Goal: Task Accomplishment & Management: Complete application form

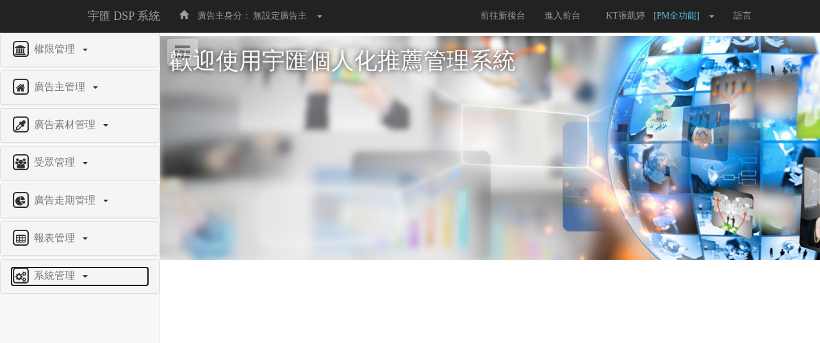
click at [76, 279] on link "系統管理" at bounding box center [79, 276] width 139 height 20
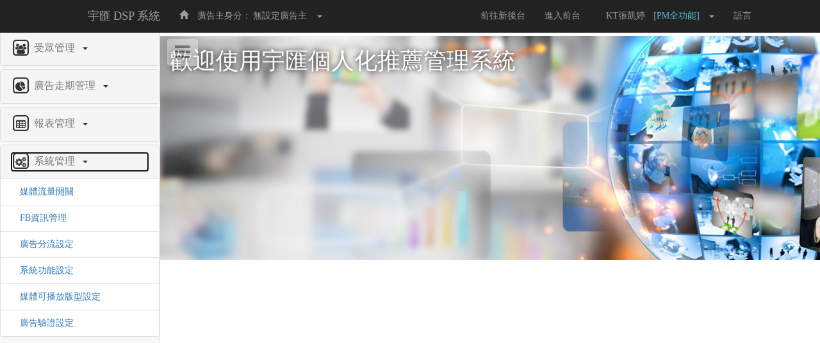
scroll to position [115, 0]
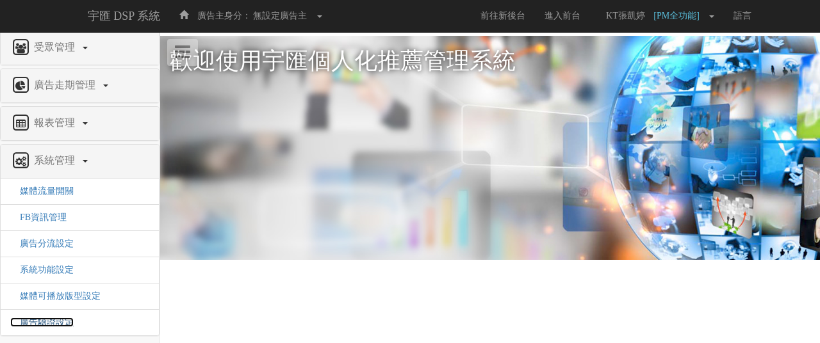
click at [58, 318] on span "廣告驗證設定" at bounding box center [41, 323] width 63 height 10
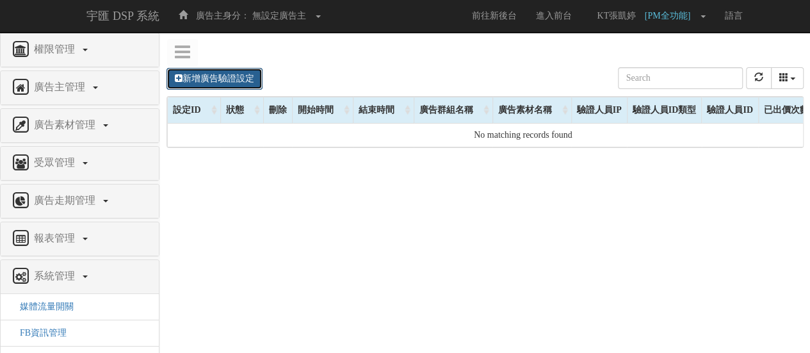
click at [248, 80] on link "新增廣告驗證設定" at bounding box center [214, 79] width 96 height 22
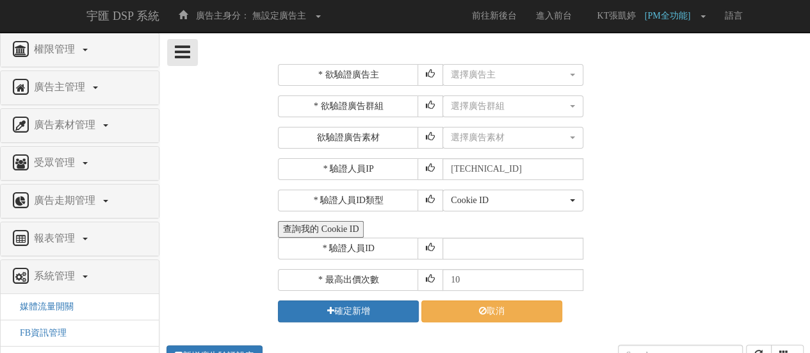
click at [182, 47] on icon at bounding box center [182, 52] width 15 height 18
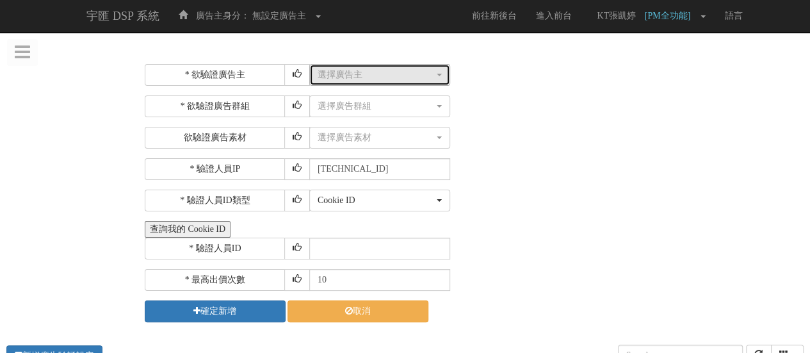
click at [409, 69] on div "選擇廣告主" at bounding box center [376, 75] width 117 height 13
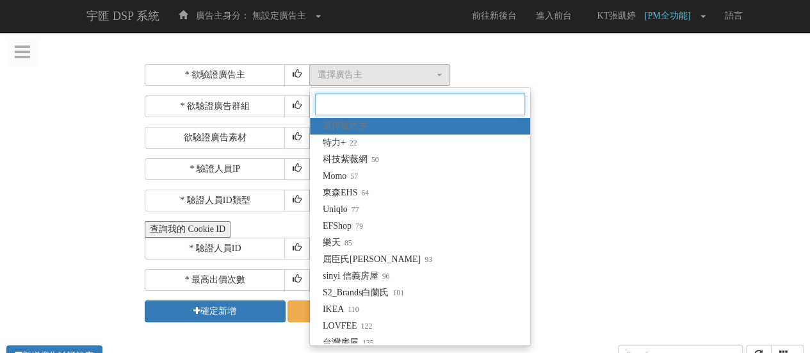
click at [419, 103] on input "Search" at bounding box center [420, 104] width 210 height 22
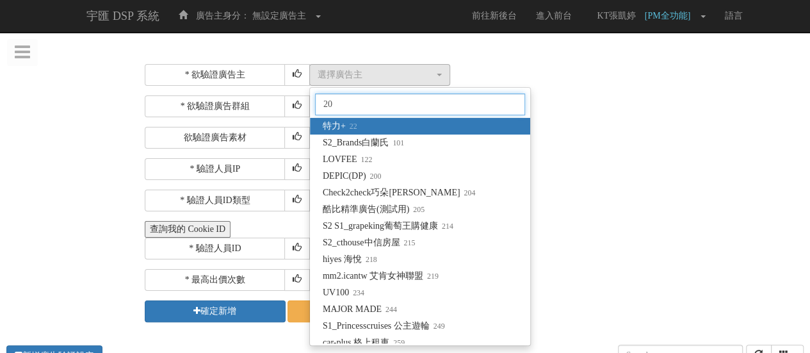
type input "205"
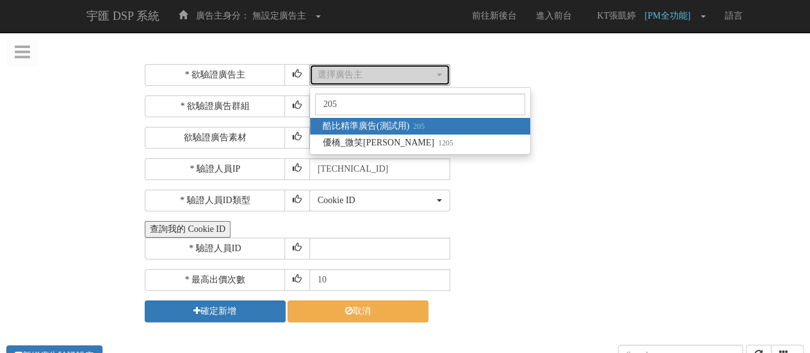
select select "205"
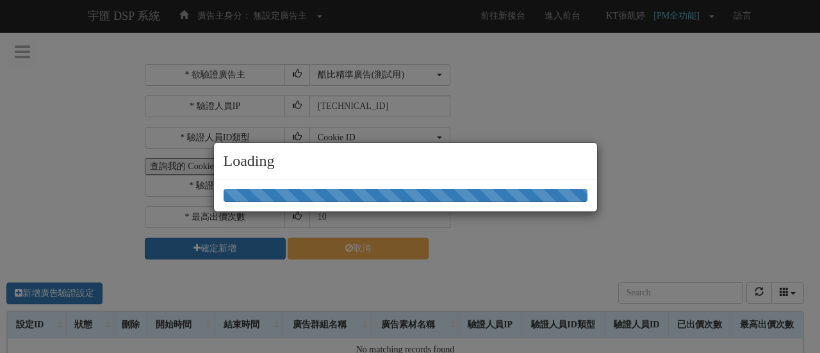
click at [512, 101] on div "Loading" at bounding box center [410, 176] width 820 height 353
click at [519, 113] on div "Loading" at bounding box center [410, 176] width 820 height 353
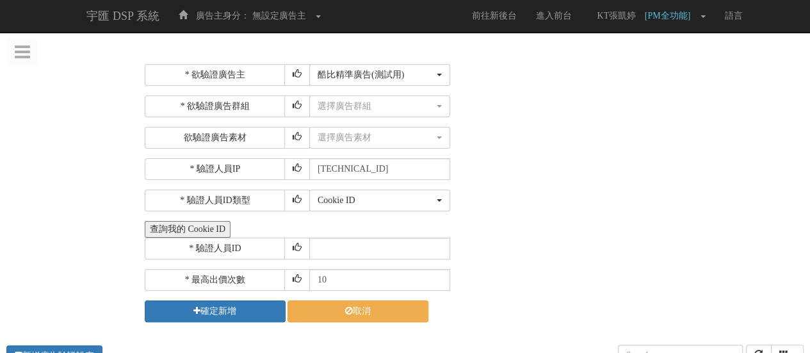
click at [204, 230] on button "查詢我的 Cookie ID" at bounding box center [188, 229] width 86 height 17
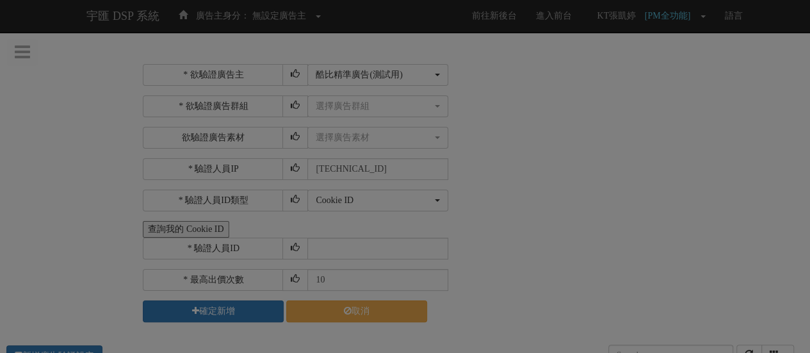
select select "205"
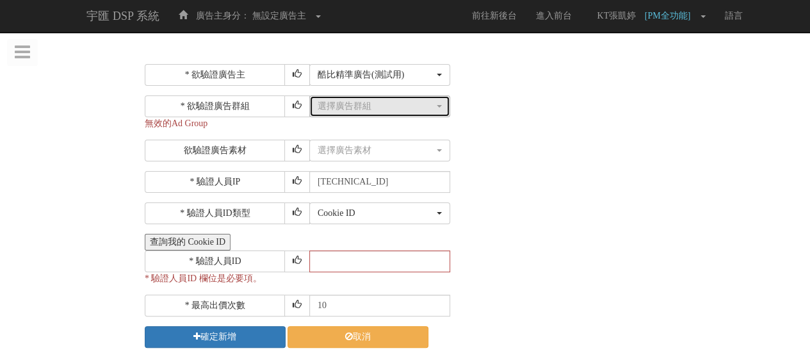
click at [432, 115] on button "選擇廣告群組" at bounding box center [379, 106] width 141 height 22
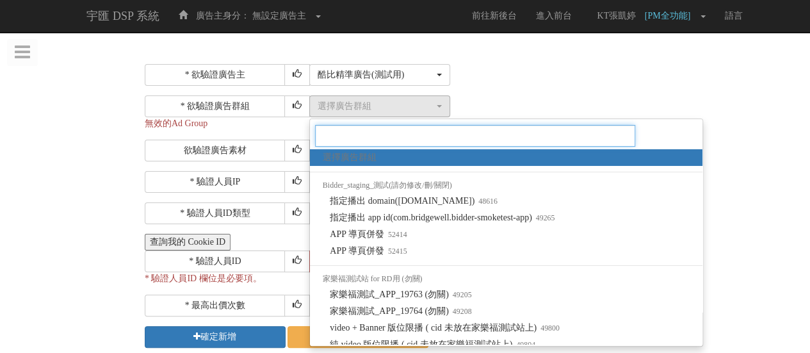
scroll to position [1089, 0]
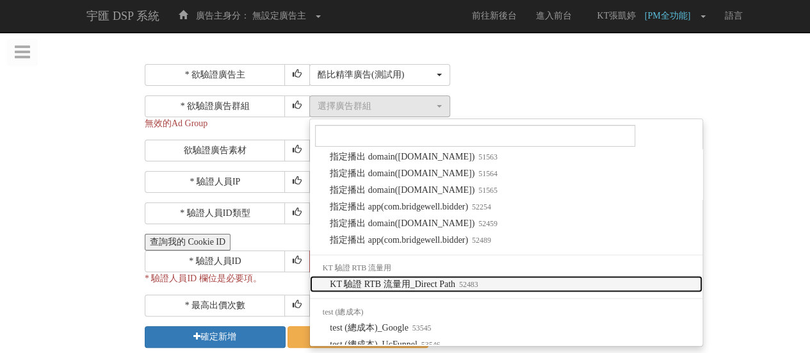
click at [476, 292] on link "KT 驗證 RTB 流量用_Direct Path 52483" at bounding box center [506, 283] width 393 height 17
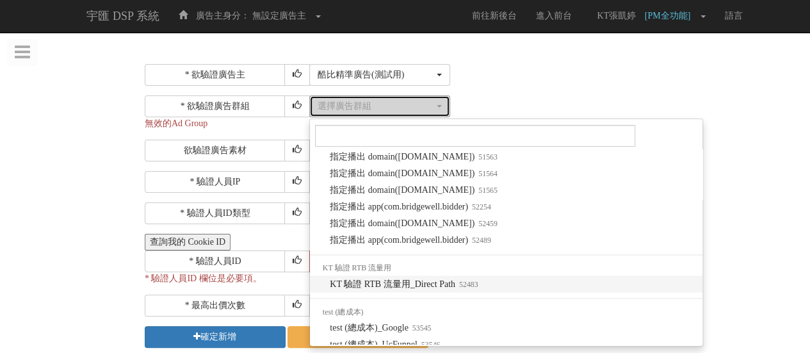
select select "52483"
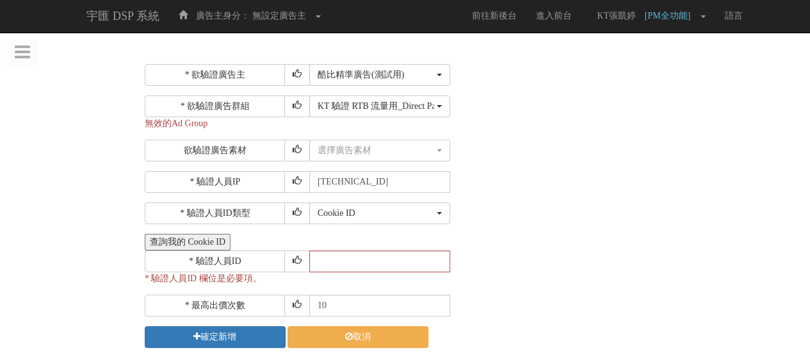
click at [476, 302] on div "* 最高出價次數 10" at bounding box center [473, 306] width 656 height 22
drag, startPoint x: 542, startPoint y: 284, endPoint x: 530, endPoint y: 259, distance: 27.5
click at [543, 284] on div "* 欲驗證廣告主 選擇廣告主 特力+ 科技紫薇網 Momo 東森EHS Uniqlo EFShop 樂天 屈臣氏Watsons sinyi 信義房屋 S2_B…" at bounding box center [473, 206] width 656 height 284
click at [362, 261] on input "text" at bounding box center [379, 261] width 141 height 22
paste input "CTR20250523021110700309"
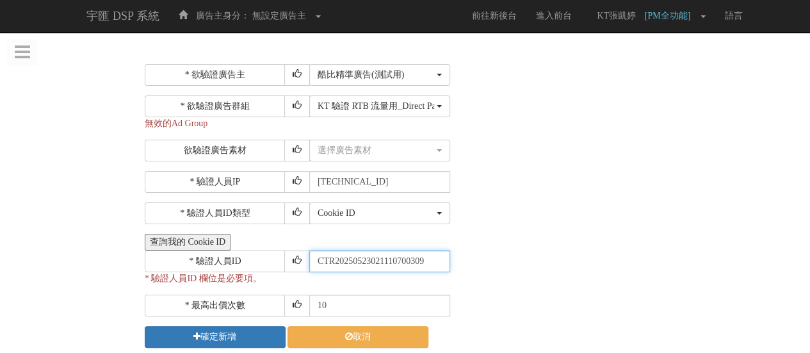
type input "CTR20250523021110700309"
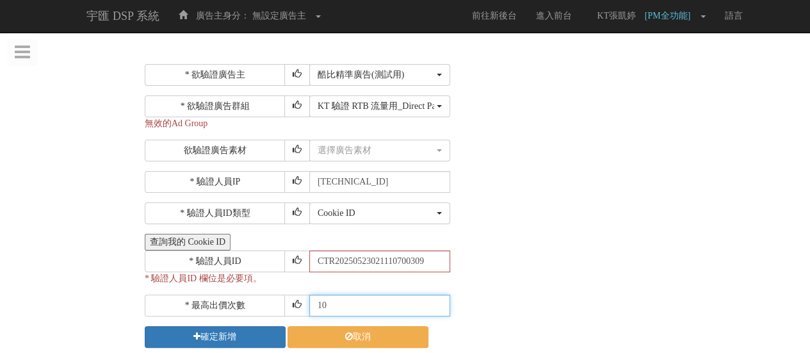
click at [370, 305] on input "10" at bounding box center [379, 306] width 141 height 22
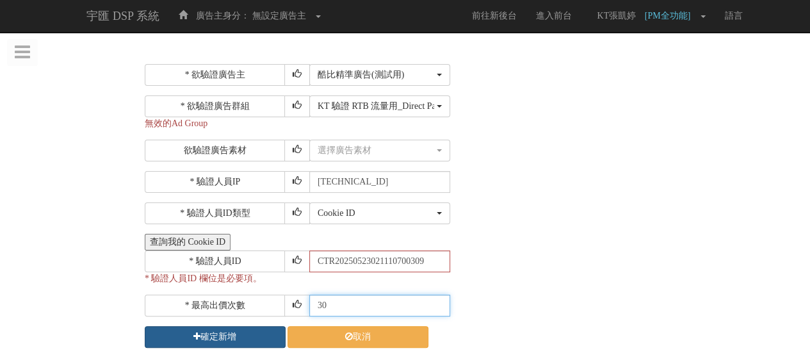
type input "30"
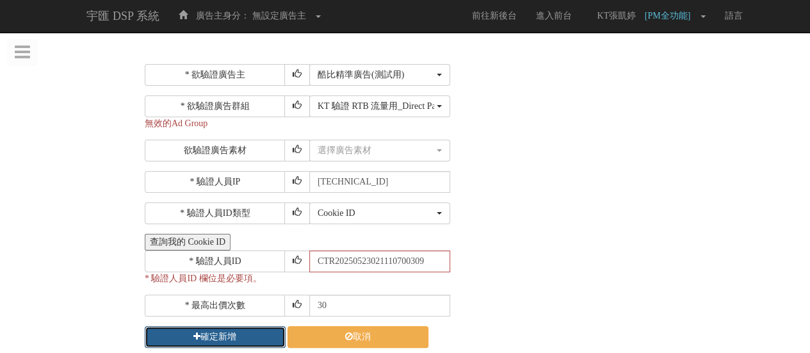
click at [259, 328] on button "確定新增" at bounding box center [215, 337] width 141 height 22
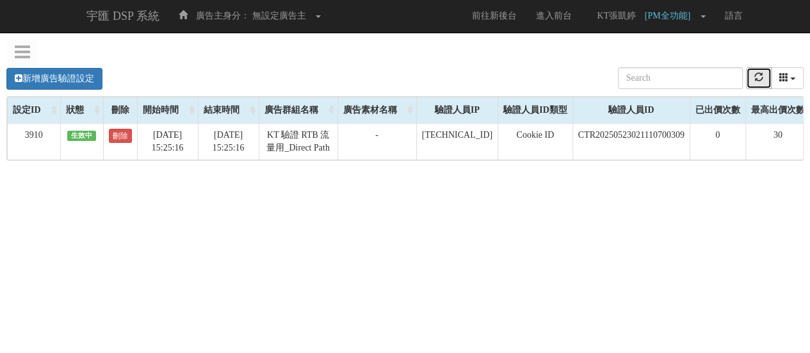
click at [760, 79] on icon "refresh" at bounding box center [758, 76] width 9 height 9
click at [724, 225] on div "新增廣告驗證設定 設定ID 狀態 刪除 開始時間 結束時間 廣告主ID 廣告主名稱 廣告走期ID 廣告走期名稱 廣告群組ID 廣告群組名稱 廣告素材 廣告素材…" at bounding box center [405, 246] width 810 height 384
click at [761, 77] on icon "refresh" at bounding box center [758, 76] width 9 height 9
click at [759, 81] on icon "refresh" at bounding box center [758, 76] width 9 height 9
click at [694, 230] on div "新增廣告驗證設定 設定ID 狀態 刪除 開始時間 結束時間 廣告主ID 廣告主名稱 廣告走期ID 廣告走期名稱 廣告群組ID 廣告群組名稱 廣告素材 廣告素材…" at bounding box center [405, 246] width 810 height 384
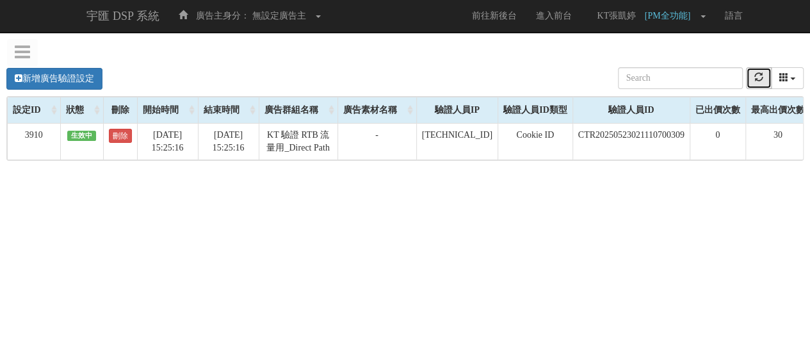
click at [748, 76] on button "refresh" at bounding box center [759, 78] width 26 height 22
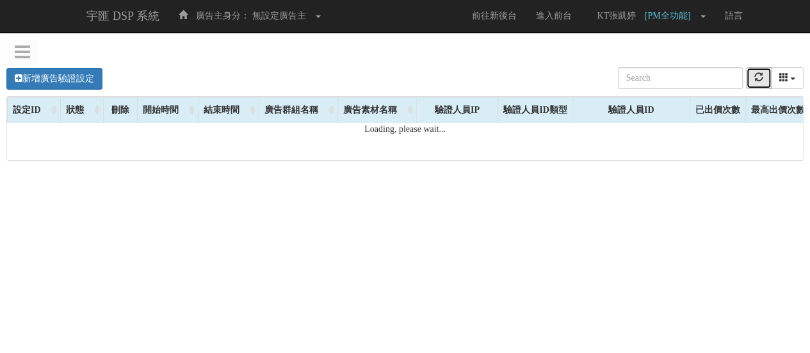
click at [754, 81] on icon "refresh" at bounding box center [758, 76] width 9 height 9
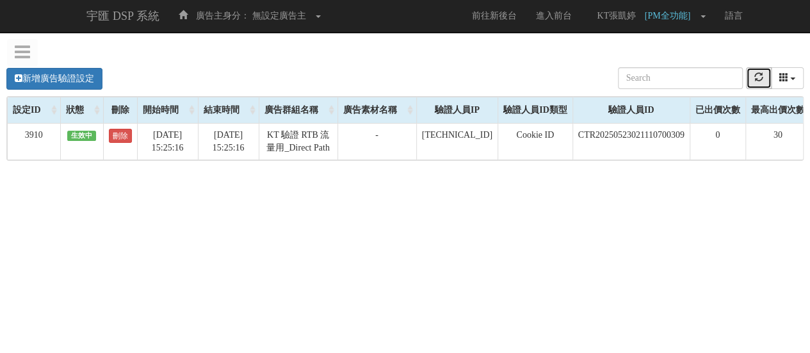
click at [754, 81] on icon "refresh" at bounding box center [758, 76] width 9 height 9
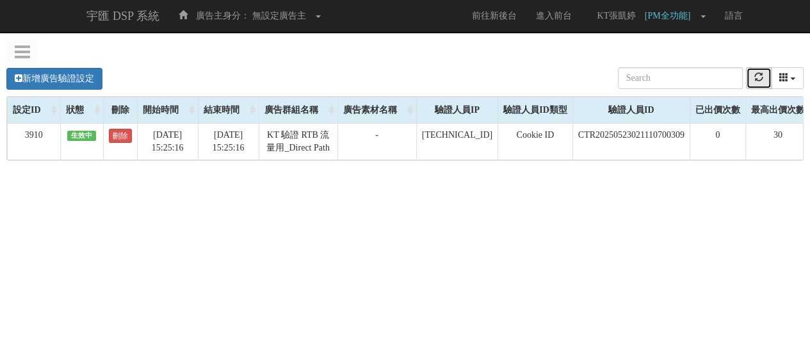
click at [754, 81] on icon "refresh" at bounding box center [758, 76] width 9 height 9
click at [761, 81] on icon "refresh" at bounding box center [758, 76] width 9 height 9
click at [747, 300] on div "新增廣告驗證設定 設定ID 狀態 刪除 開始時間 結束時間 廣告主ID 廣告主名稱 廣告走期ID 廣告走期名稱 廣告群組ID 廣告群組名稱 廣告素材 廣告素材…" at bounding box center [405, 246] width 810 height 384
click at [87, 75] on link "新增廣告驗證設定" at bounding box center [54, 79] width 96 height 22
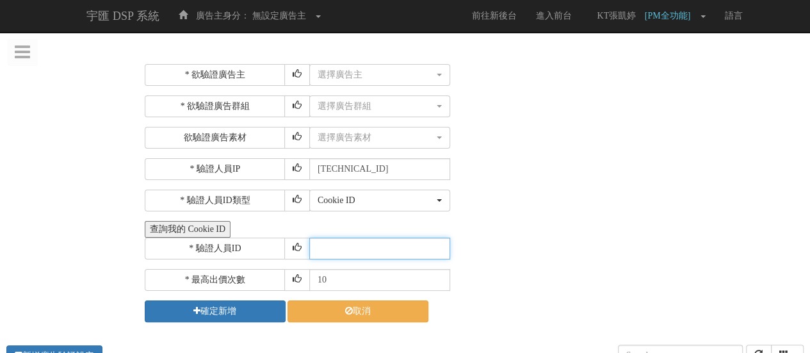
click at [350, 241] on input "text" at bounding box center [379, 249] width 141 height 22
click at [349, 243] on input "text" at bounding box center [379, 249] width 141 height 22
paste input "CMR20250506133845215611"
type input "CMR20250506133845215611"
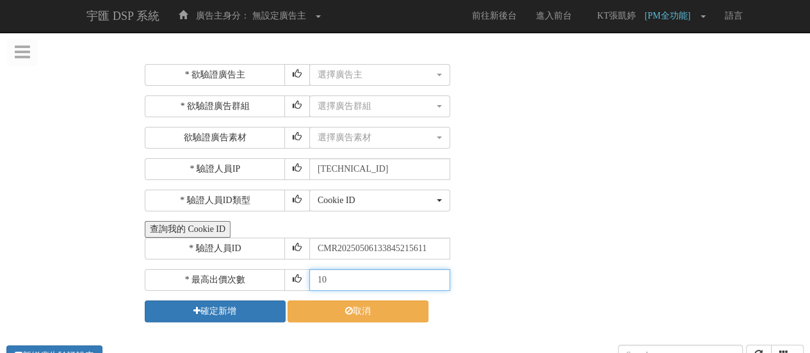
drag, startPoint x: 359, startPoint y: 275, endPoint x: 287, endPoint y: 264, distance: 72.5
click at [287, 264] on div "* 欲驗證廣告主 選擇廣告主 特力+ 科技紫薇網 Momo 東森EHS Uniqlo EFShop 樂天 屈臣氏Watsons sinyi 信義房屋 S2_B…" at bounding box center [473, 193] width 656 height 258
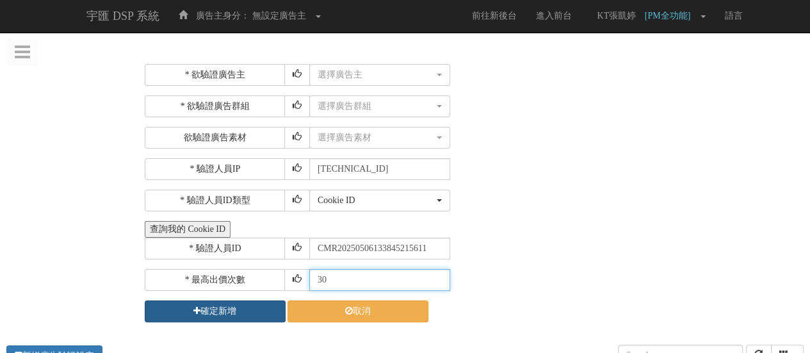
type input "30"
click at [234, 313] on button "確定新增" at bounding box center [215, 311] width 141 height 22
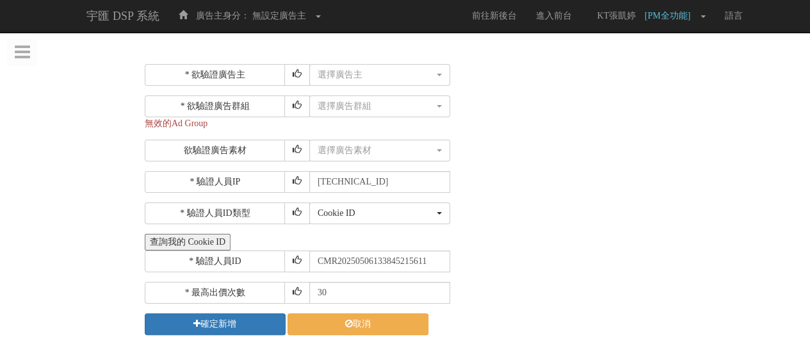
click at [642, 215] on div "Cookie ID ADID IDFA Cookie ID" at bounding box center [554, 213] width 491 height 22
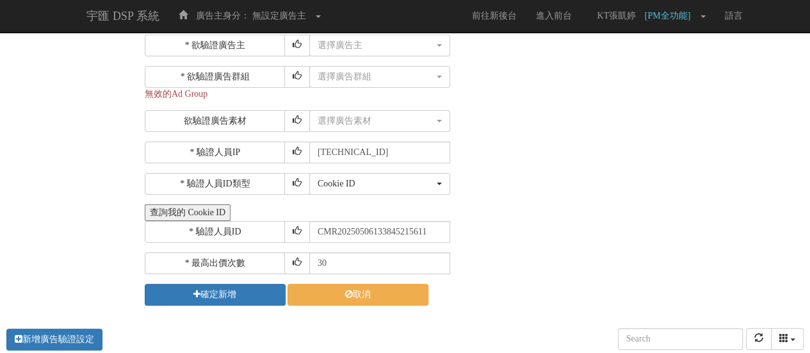
scroll to position [0, 0]
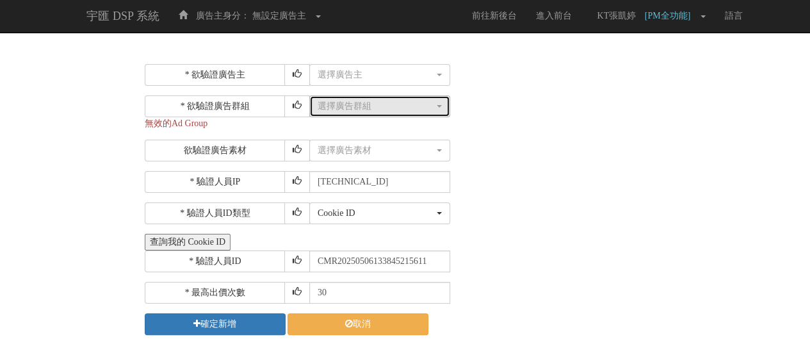
click at [402, 104] on div "選擇廣告群組" at bounding box center [376, 106] width 117 height 13
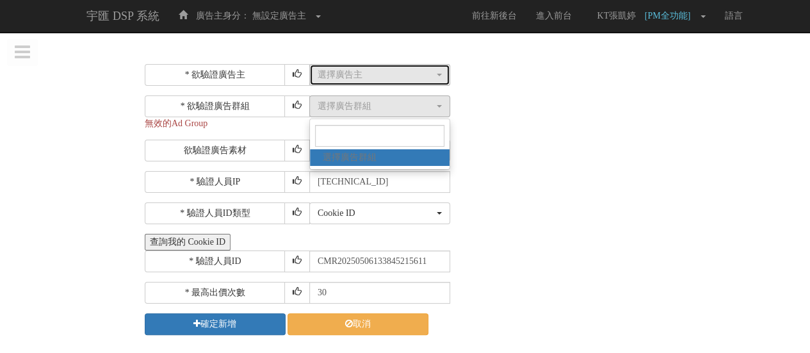
click at [400, 70] on div "選擇廣告主" at bounding box center [376, 75] width 117 height 13
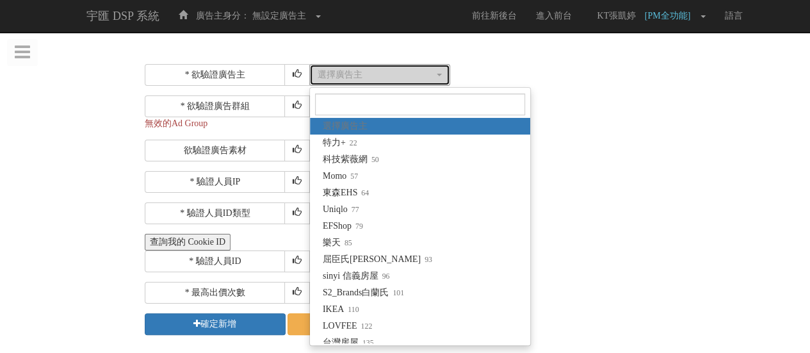
click at [400, 70] on div "選擇廣告主" at bounding box center [376, 75] width 117 height 13
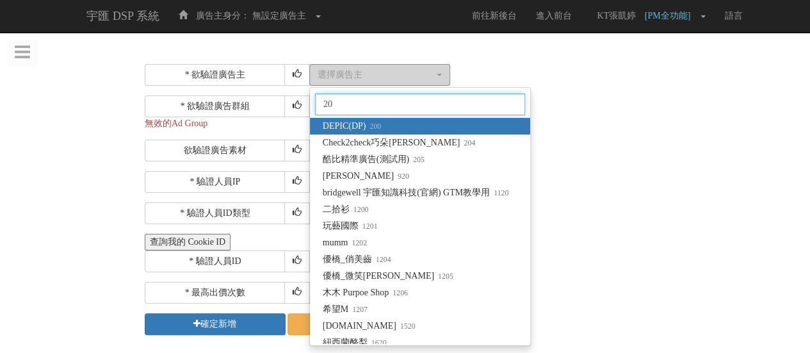
type input "205"
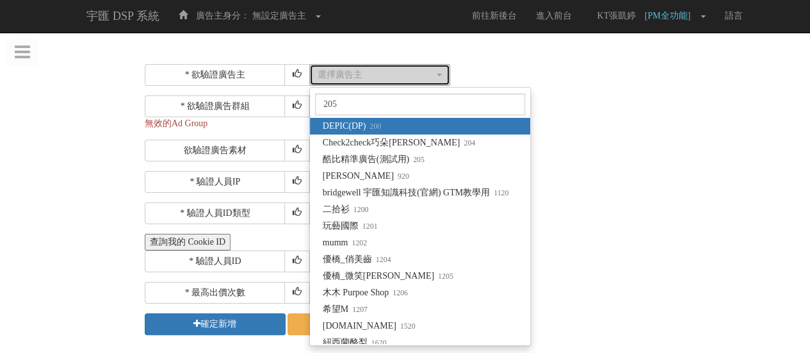
select select "205"
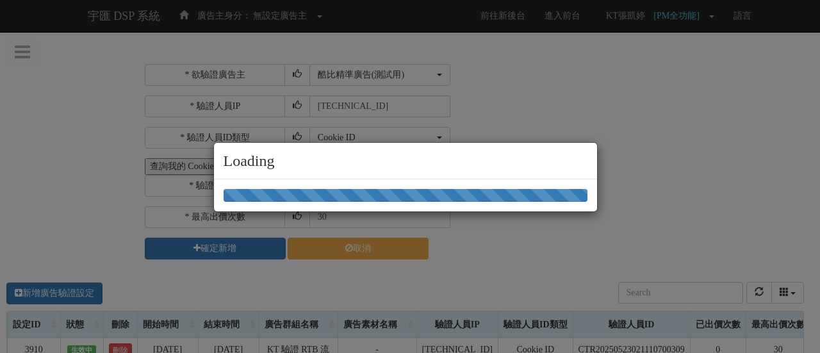
click at [387, 109] on div "Loading" at bounding box center [410, 176] width 820 height 353
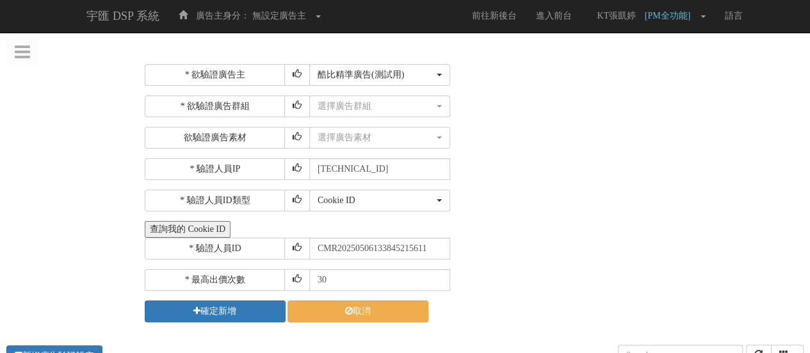
click at [400, 121] on div "* 欲驗證廣告群組 選擇廣告群組 指定播出 domain(bridgewell-bidder.com) 指定播出 app id(com.bridgewell.…" at bounding box center [473, 121] width 656 height 53
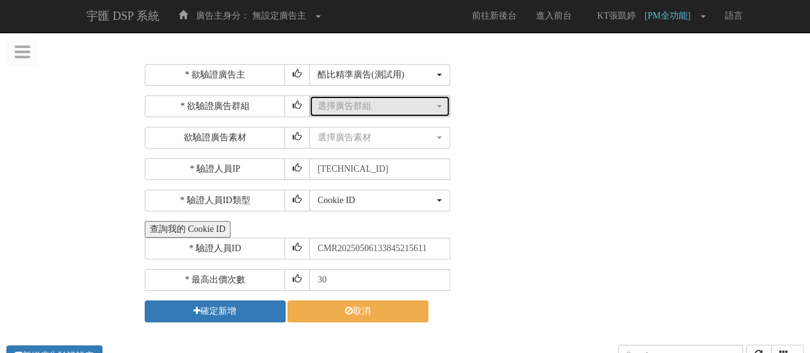
click at [403, 109] on div "選擇廣告群組" at bounding box center [376, 106] width 117 height 13
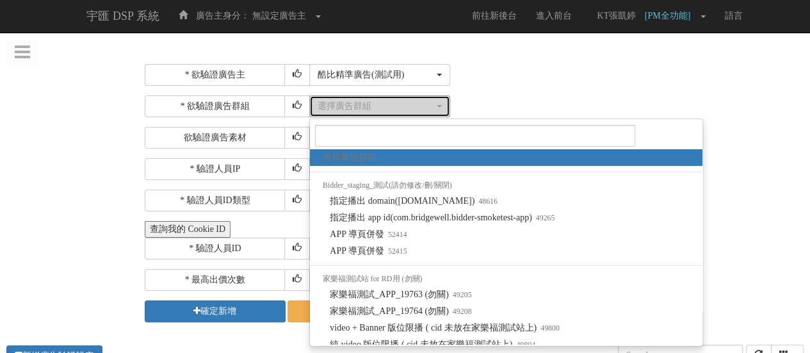
click at [403, 111] on div "選擇廣告群組" at bounding box center [376, 106] width 117 height 13
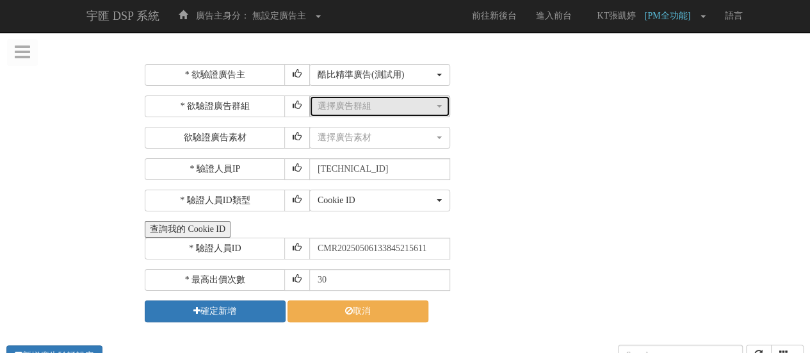
click at [400, 111] on div "選擇廣告群組" at bounding box center [376, 106] width 117 height 13
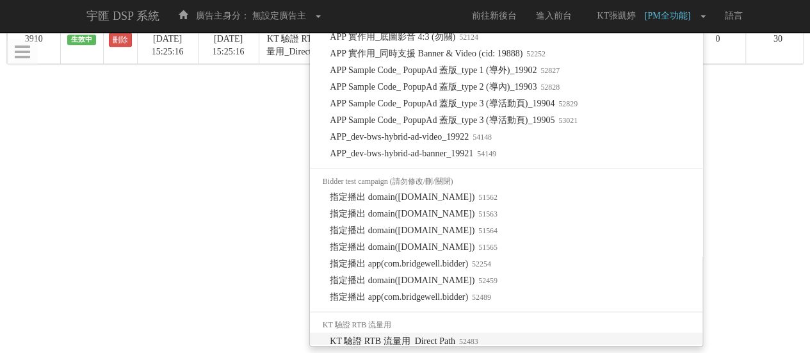
scroll to position [722, 0]
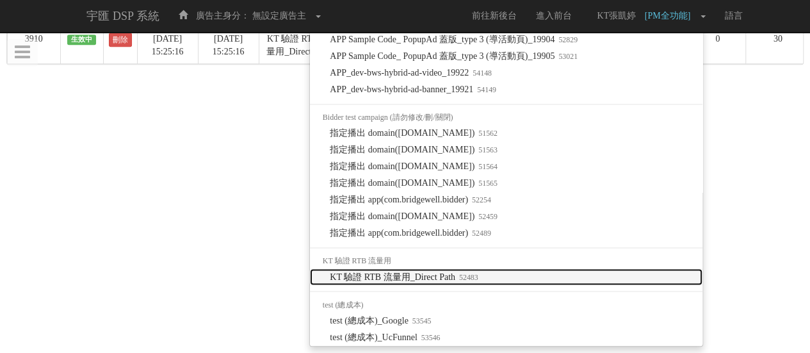
click at [474, 281] on span "KT 驗證 RTB 流量用_Direct Path 52483" at bounding box center [404, 276] width 148 height 13
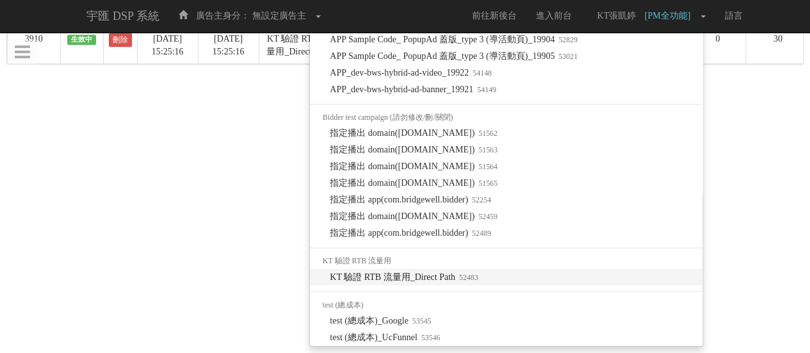
select select "52483"
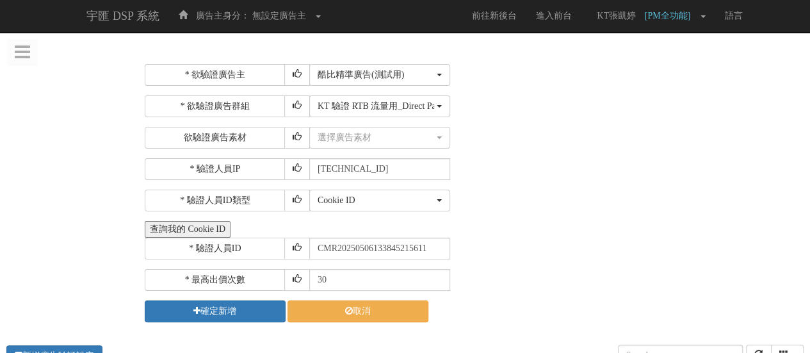
click at [553, 239] on div "* 驗證人員ID CMR20250506133845215611" at bounding box center [473, 249] width 656 height 22
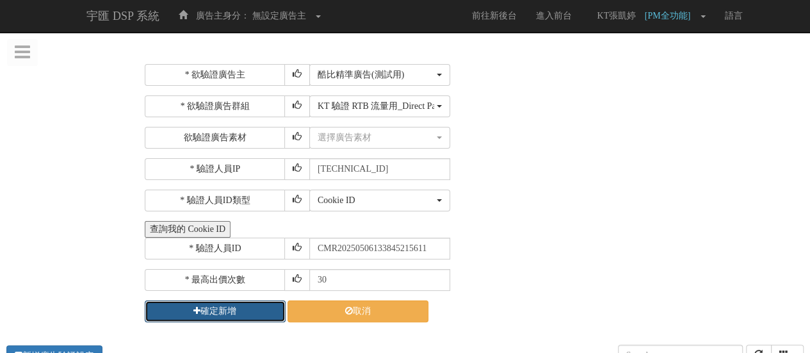
click at [220, 314] on button "確定新增" at bounding box center [215, 311] width 141 height 22
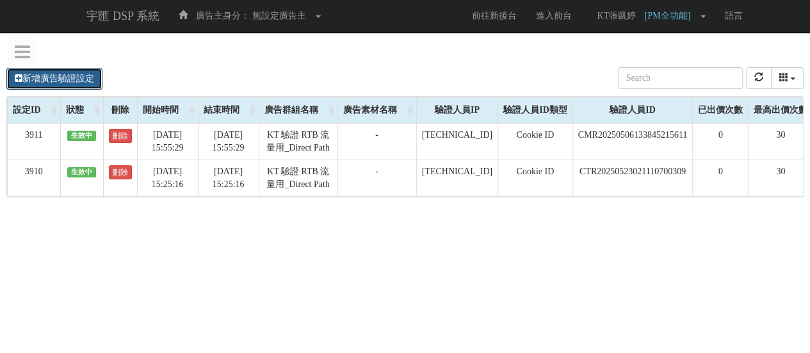
click at [38, 79] on link "新增廣告驗證設定" at bounding box center [54, 79] width 96 height 22
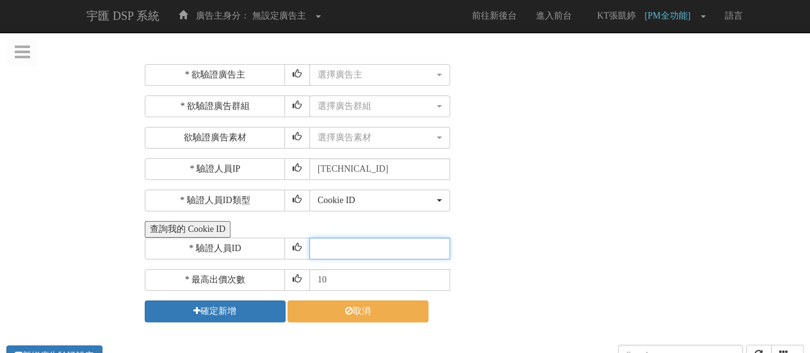
click at [361, 245] on input "text" at bounding box center [379, 249] width 141 height 22
paste input "CUR20240926194131004927"
type input "CUR20240926194131004927"
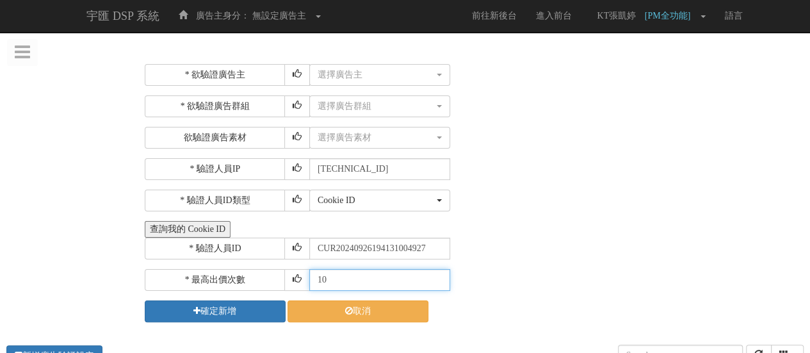
click at [364, 285] on input "10" at bounding box center [379, 280] width 141 height 22
type input "30"
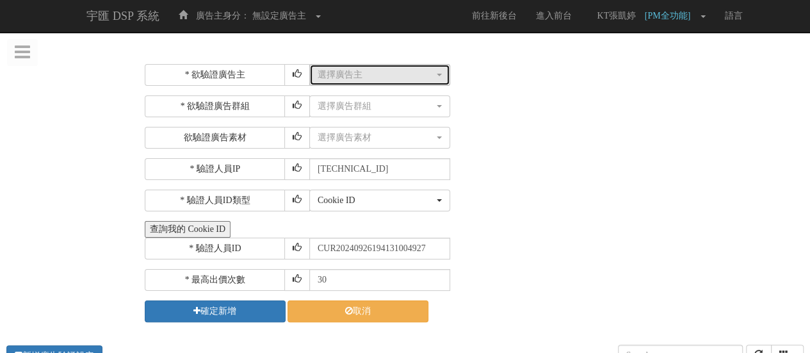
click at [396, 70] on div "選擇廣告主" at bounding box center [376, 75] width 117 height 13
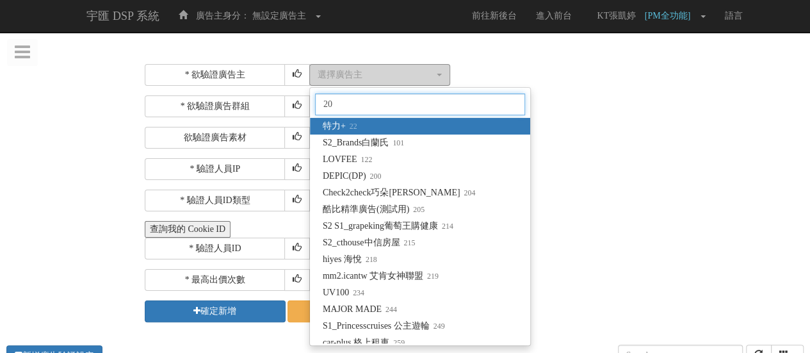
type input "205"
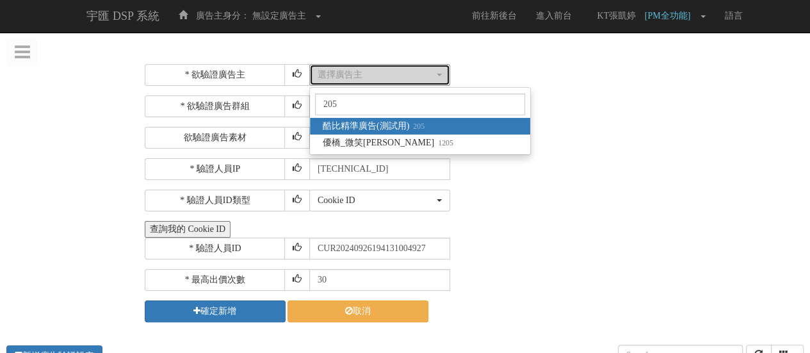
select select "205"
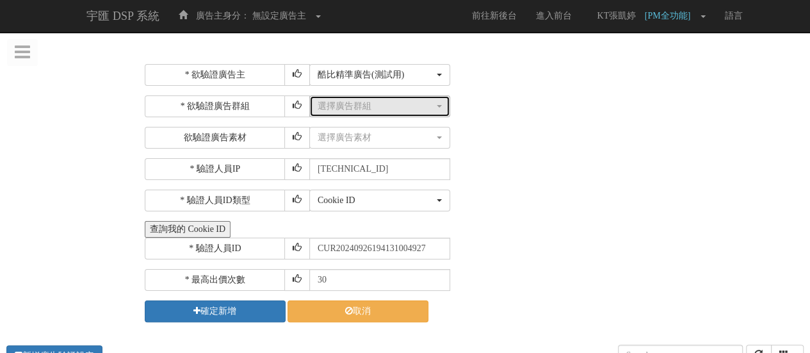
click at [402, 112] on button "選擇廣告群組" at bounding box center [379, 106] width 141 height 22
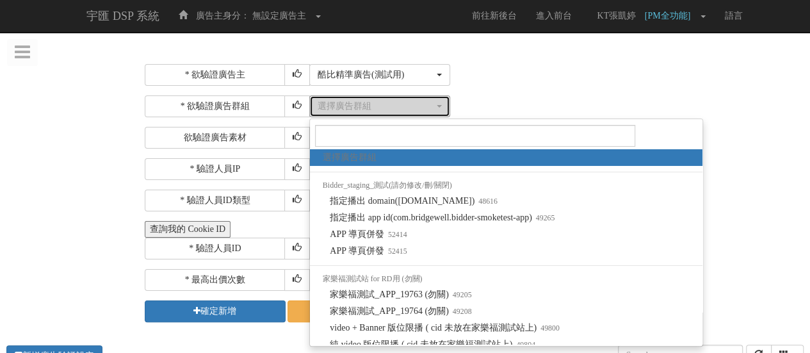
click at [420, 104] on div "選擇廣告群組" at bounding box center [376, 106] width 117 height 13
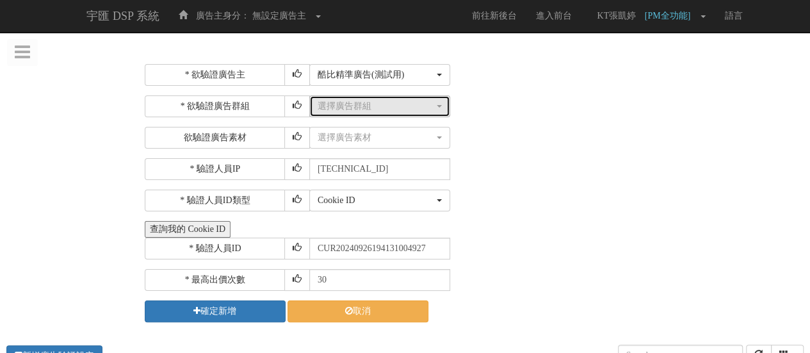
click at [430, 106] on div "選擇廣告群組" at bounding box center [376, 106] width 117 height 13
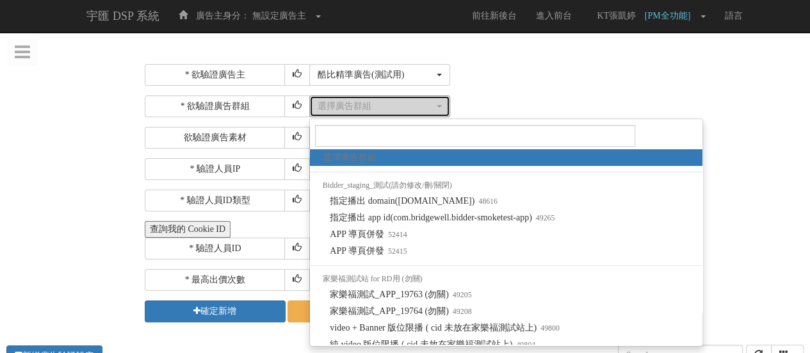
click at [430, 106] on div "選擇廣告群組" at bounding box center [376, 106] width 117 height 13
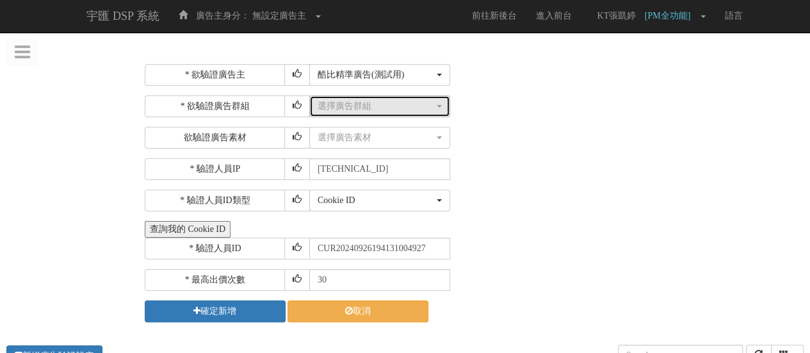
click at [433, 110] on div "選擇廣告群組" at bounding box center [376, 106] width 117 height 13
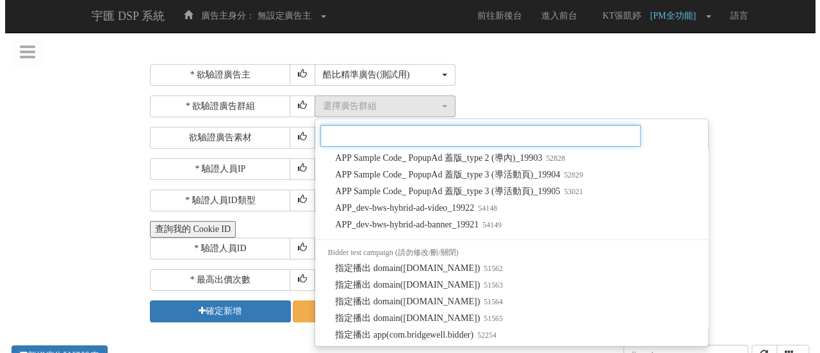
scroll to position [1160, 0]
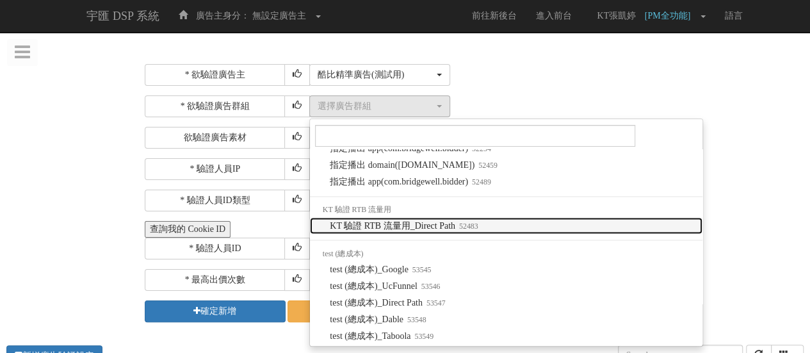
click at [456, 222] on span "KT 驗證 RTB 流量用_Direct Path 52483" at bounding box center [404, 225] width 148 height 13
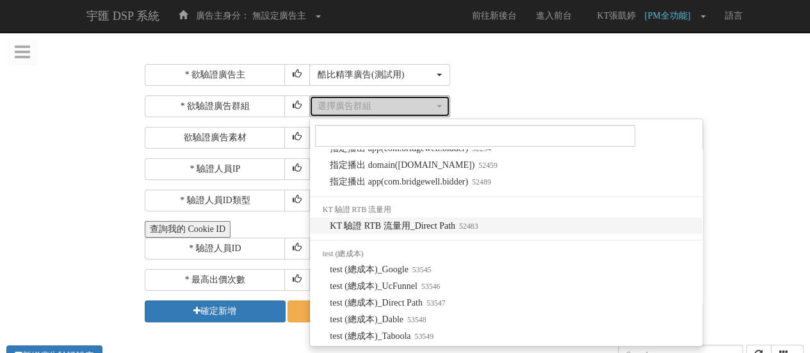
select select "52483"
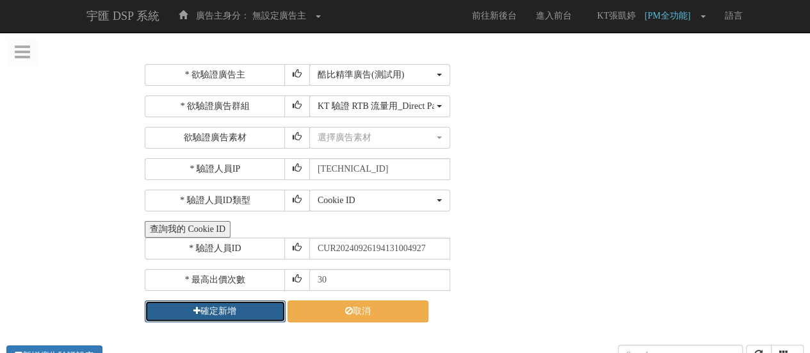
click at [191, 314] on button "確定新增" at bounding box center [215, 311] width 141 height 22
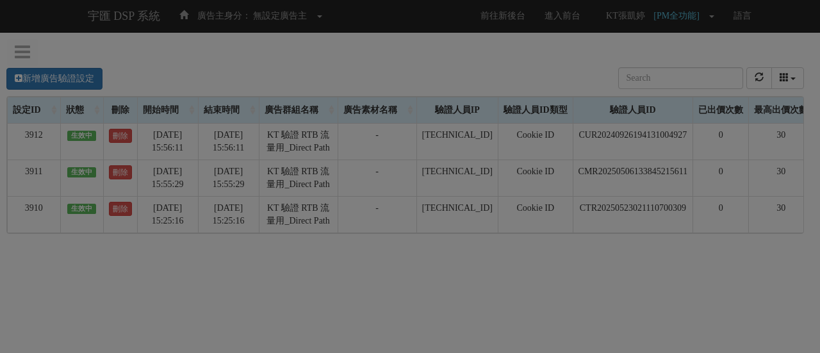
click at [354, 300] on div "Loading" at bounding box center [410, 176] width 820 height 353
click at [760, 299] on div "Loading" at bounding box center [410, 176] width 820 height 353
click at [749, 327] on div "Loading" at bounding box center [410, 176] width 820 height 353
